Goal: Transaction & Acquisition: Purchase product/service

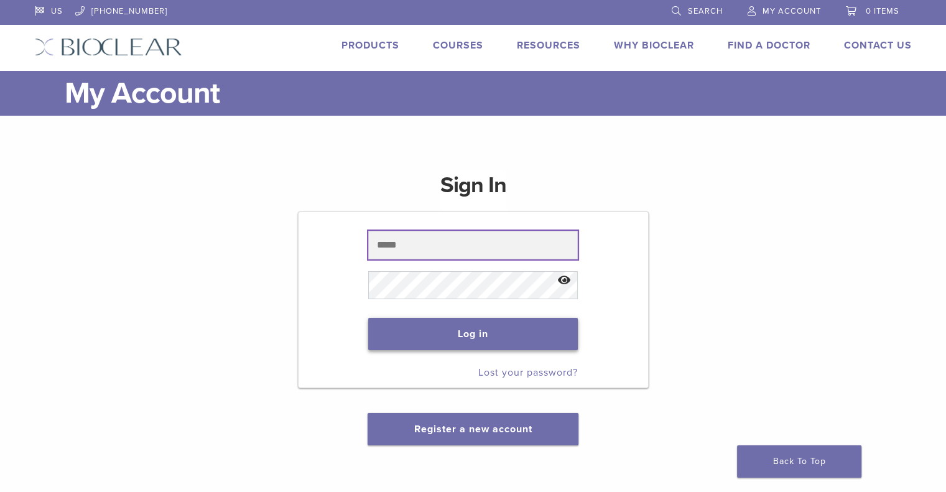
type input "**********"
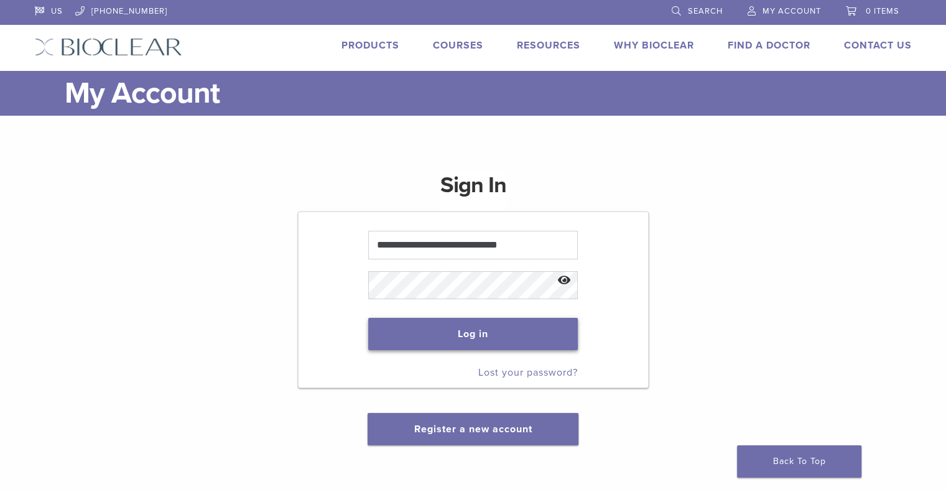
click at [479, 333] on button "Log in" at bounding box center [473, 334] width 210 height 32
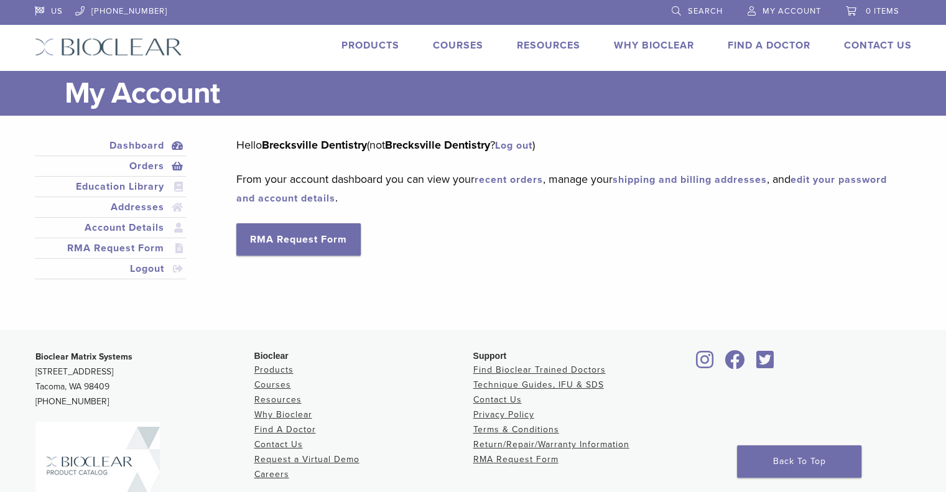
click at [136, 165] on link "Orders" at bounding box center [110, 166] width 147 height 15
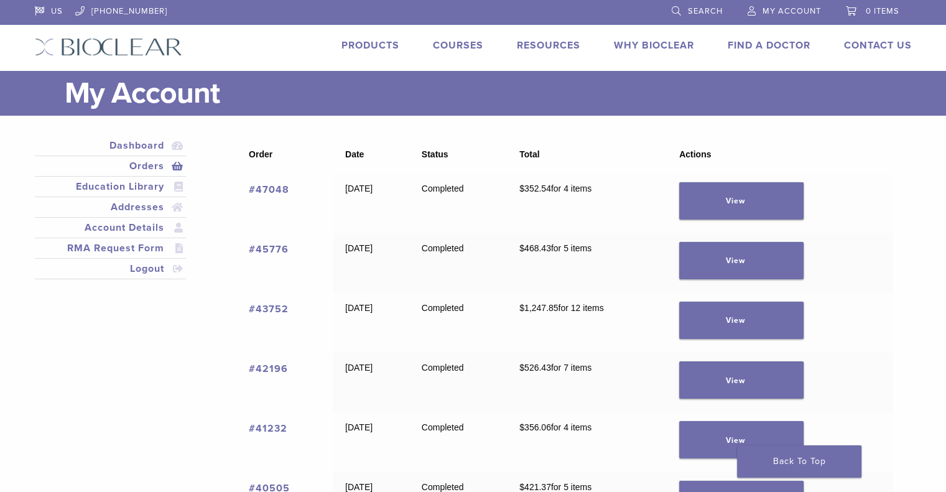
click at [267, 192] on link "#47048" at bounding box center [269, 189] width 40 height 12
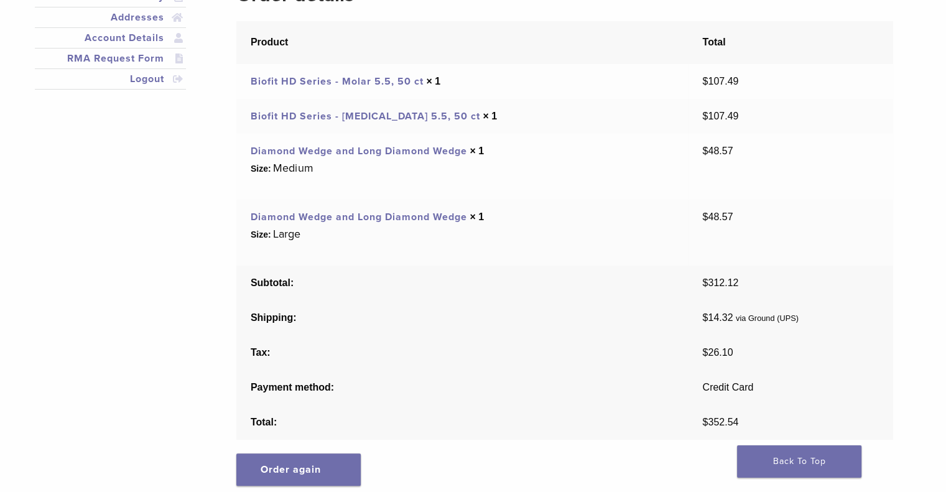
scroll to position [311, 0]
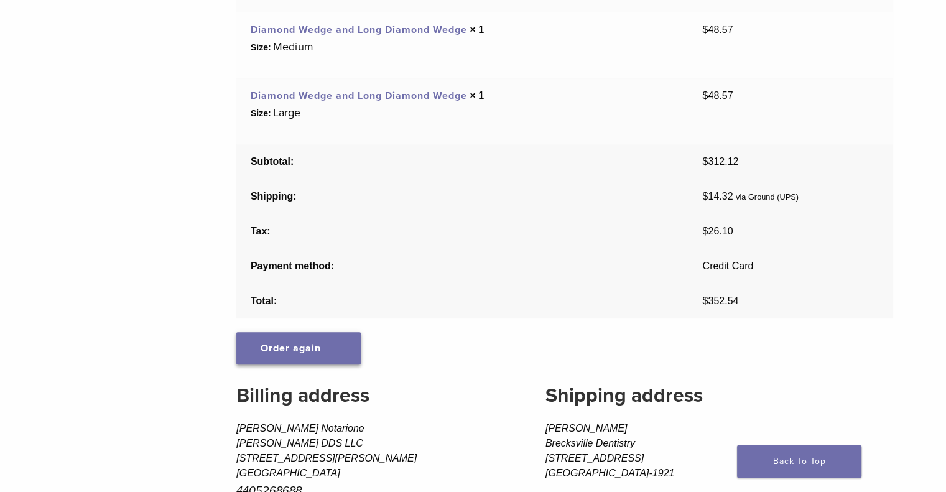
click at [277, 340] on link "Order again" at bounding box center [298, 348] width 124 height 32
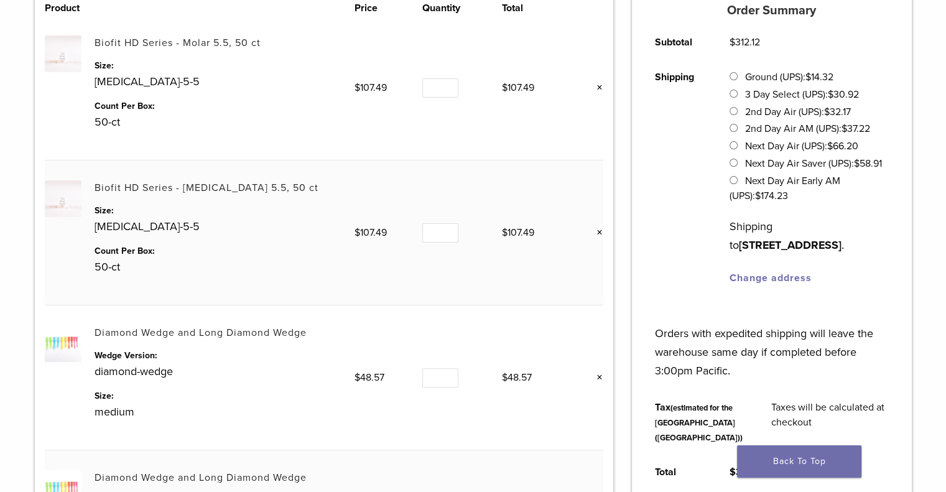
scroll to position [311, 0]
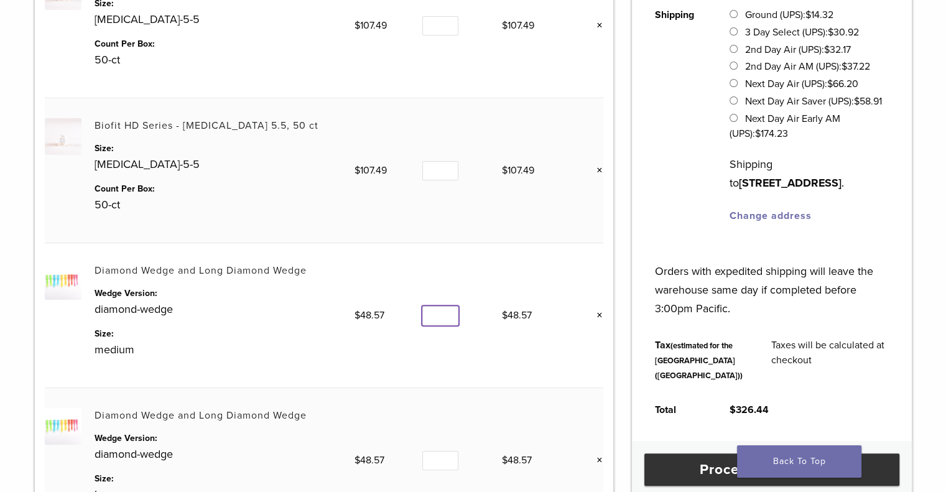
type input "*"
click at [450, 318] on input "*" at bounding box center [440, 315] width 36 height 19
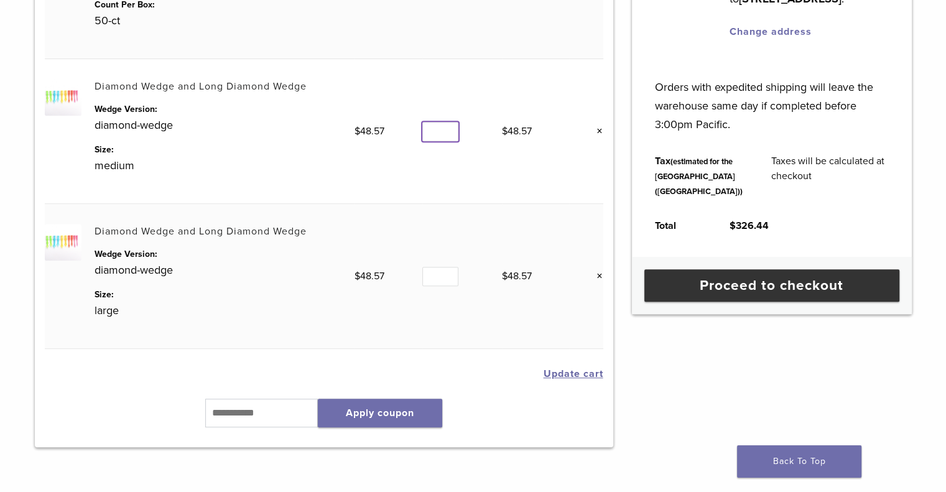
scroll to position [498, 0]
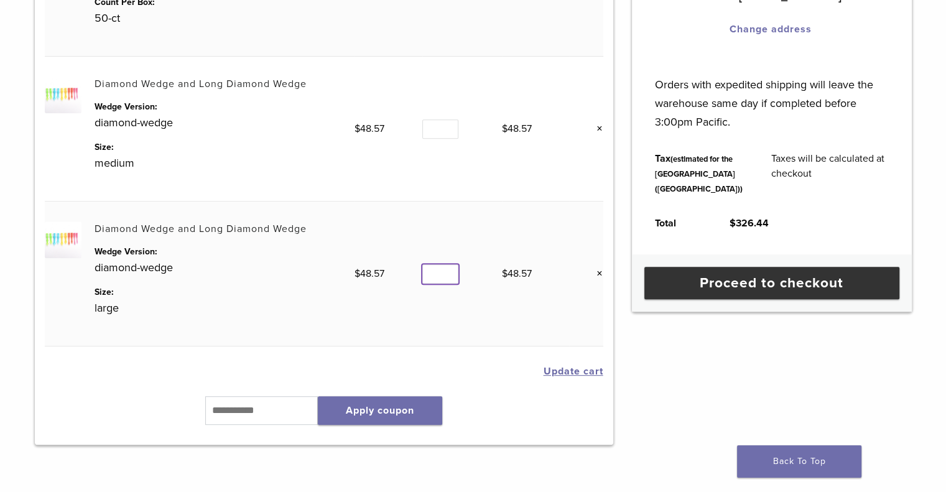
type input "*"
click at [447, 270] on input "*" at bounding box center [440, 273] width 36 height 19
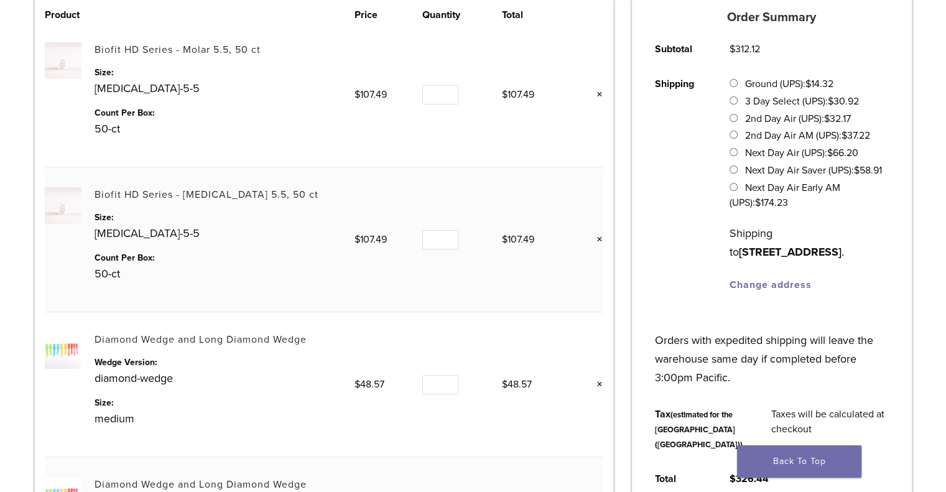
scroll to position [187, 0]
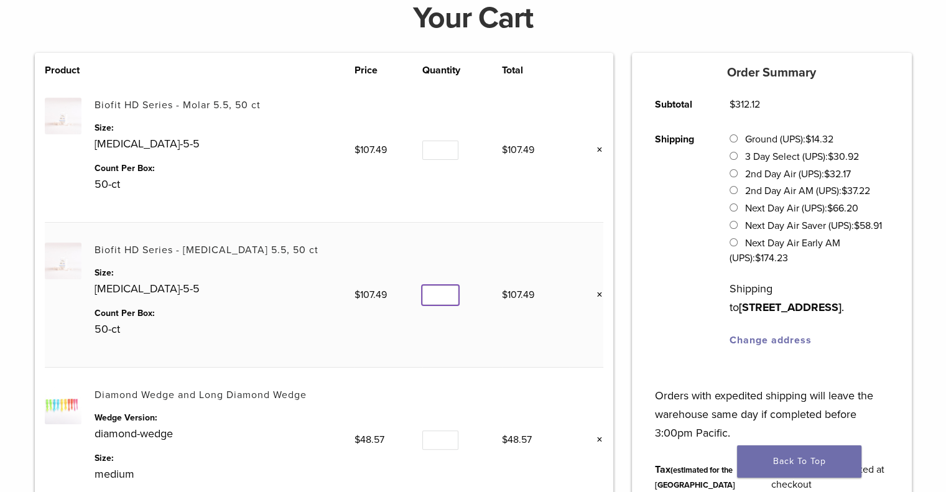
type input "*"
click at [447, 290] on input "*" at bounding box center [440, 294] width 36 height 19
type input "*"
click at [447, 146] on input "*" at bounding box center [440, 150] width 36 height 19
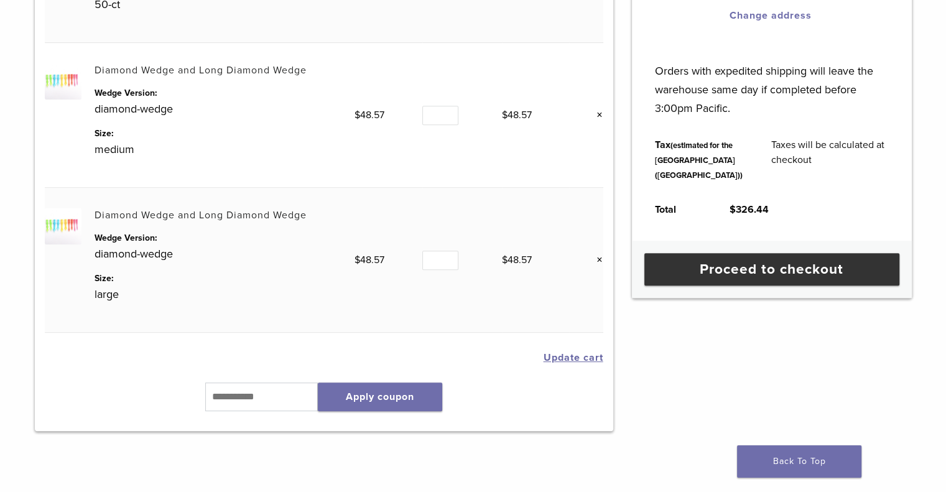
scroll to position [622, 0]
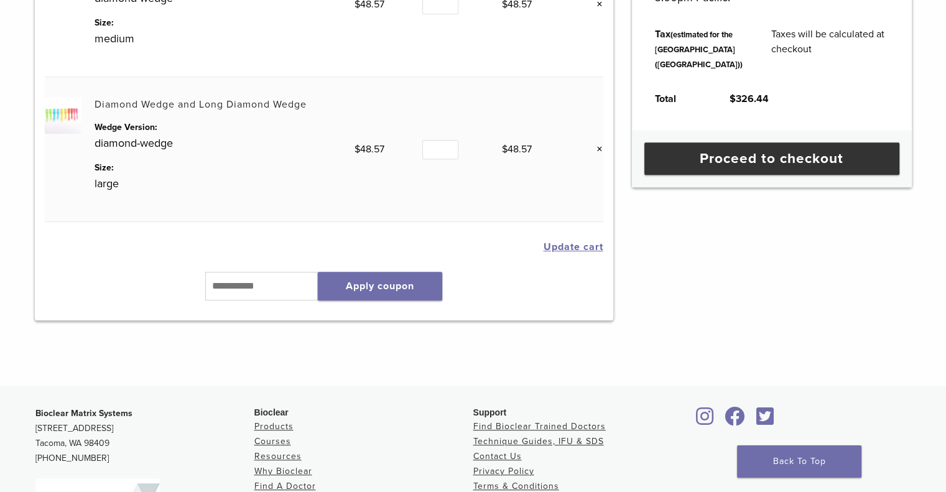
click at [564, 245] on button "Update cart" at bounding box center [574, 247] width 60 height 10
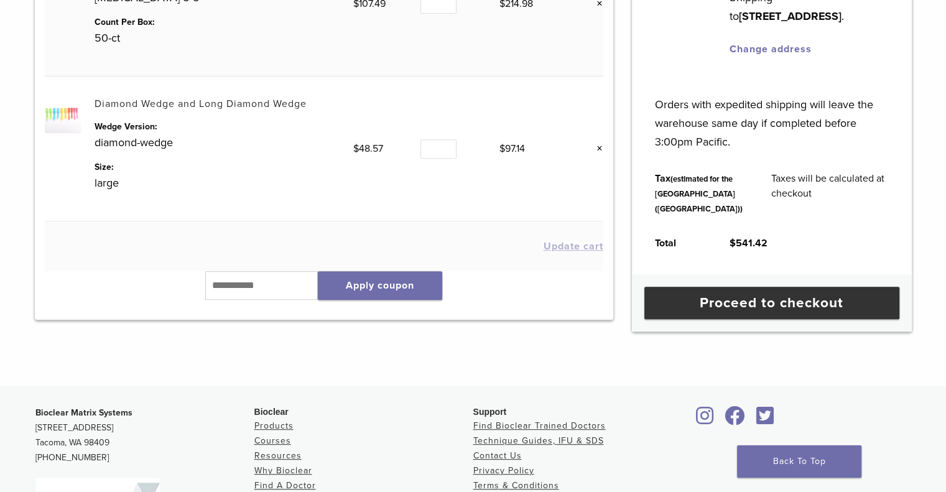
scroll to position [481, 0]
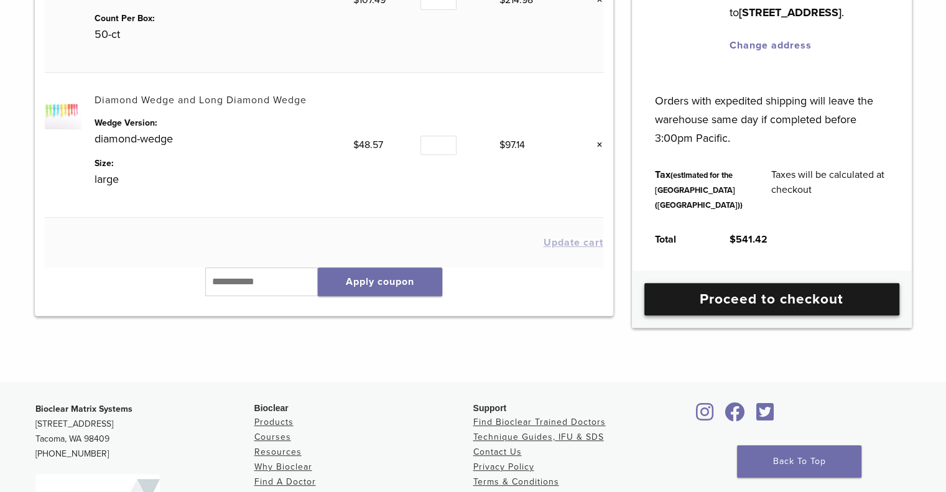
click at [716, 315] on link "Proceed to checkout" at bounding box center [771, 299] width 255 height 32
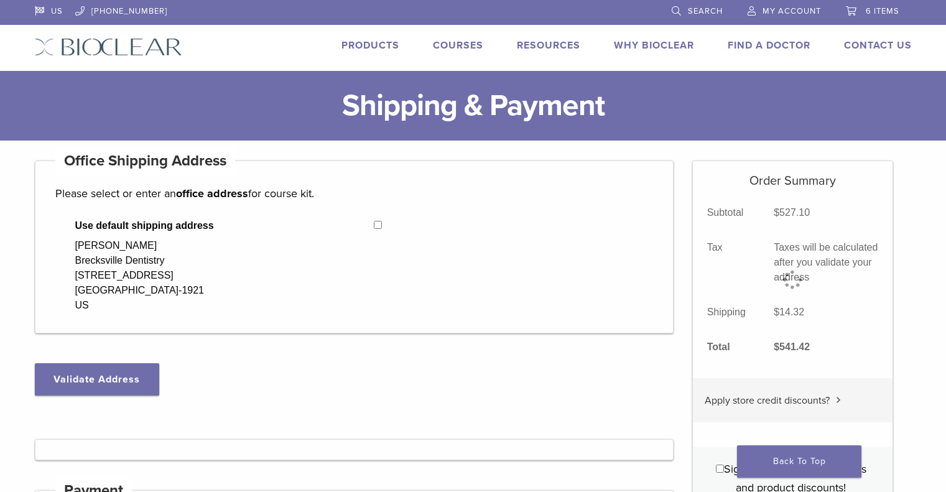
select select "**"
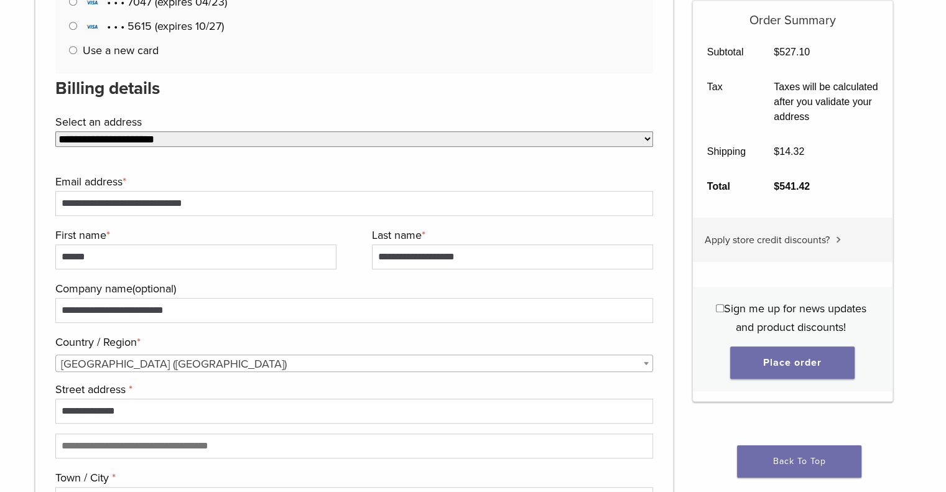
scroll to position [808, 0]
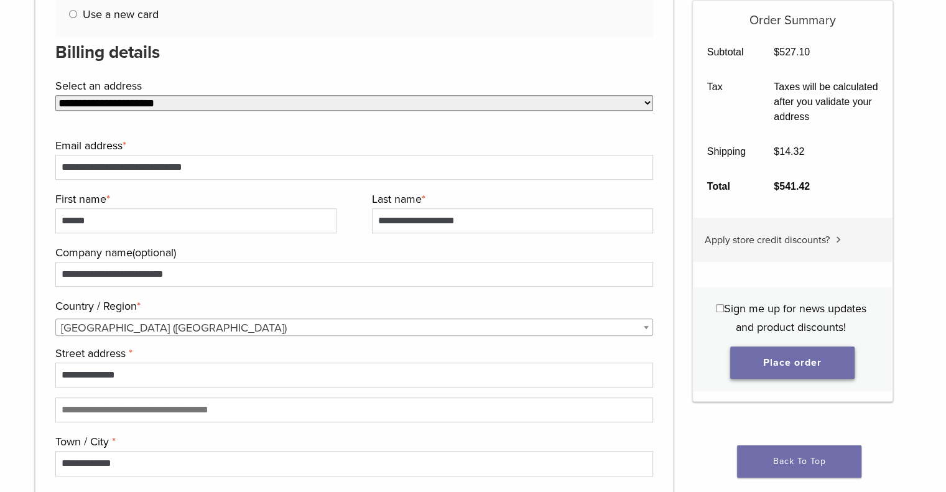
click at [774, 368] on button "Place order" at bounding box center [792, 362] width 124 height 32
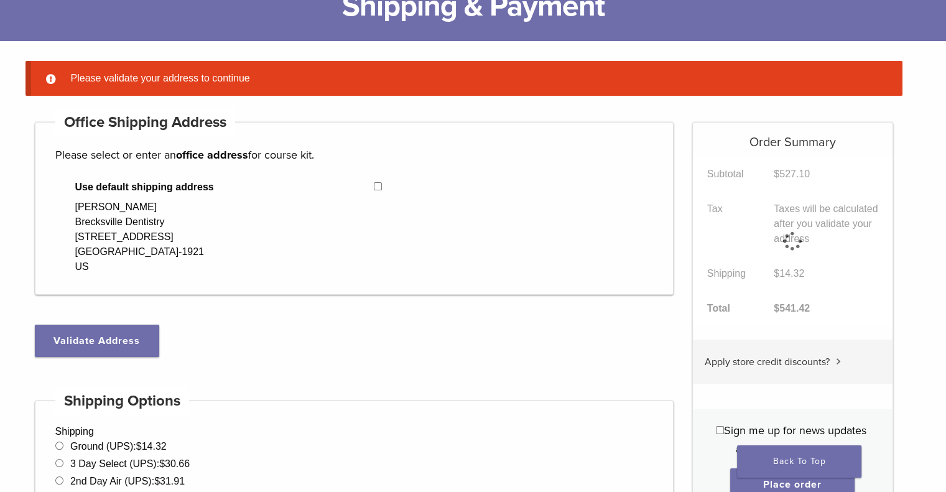
scroll to position [98, 0]
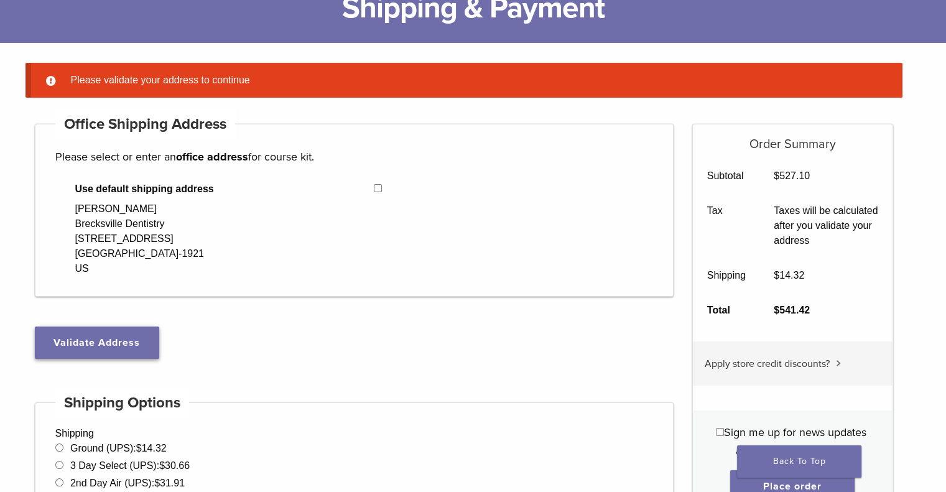
click at [77, 348] on button "Validate Address" at bounding box center [97, 342] width 124 height 32
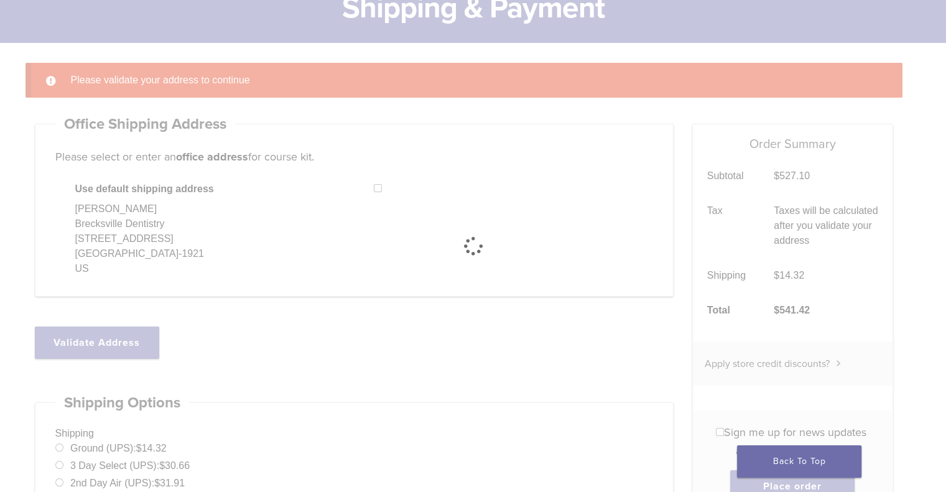
select select "**"
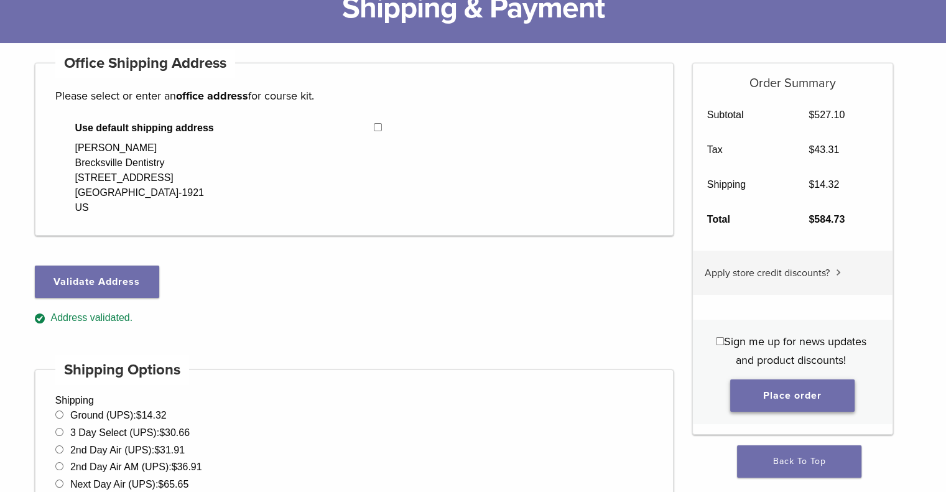
click at [817, 397] on button "Place order" at bounding box center [792, 395] width 124 height 32
